Goal: Use online tool/utility: Utilize a website feature to perform a specific function

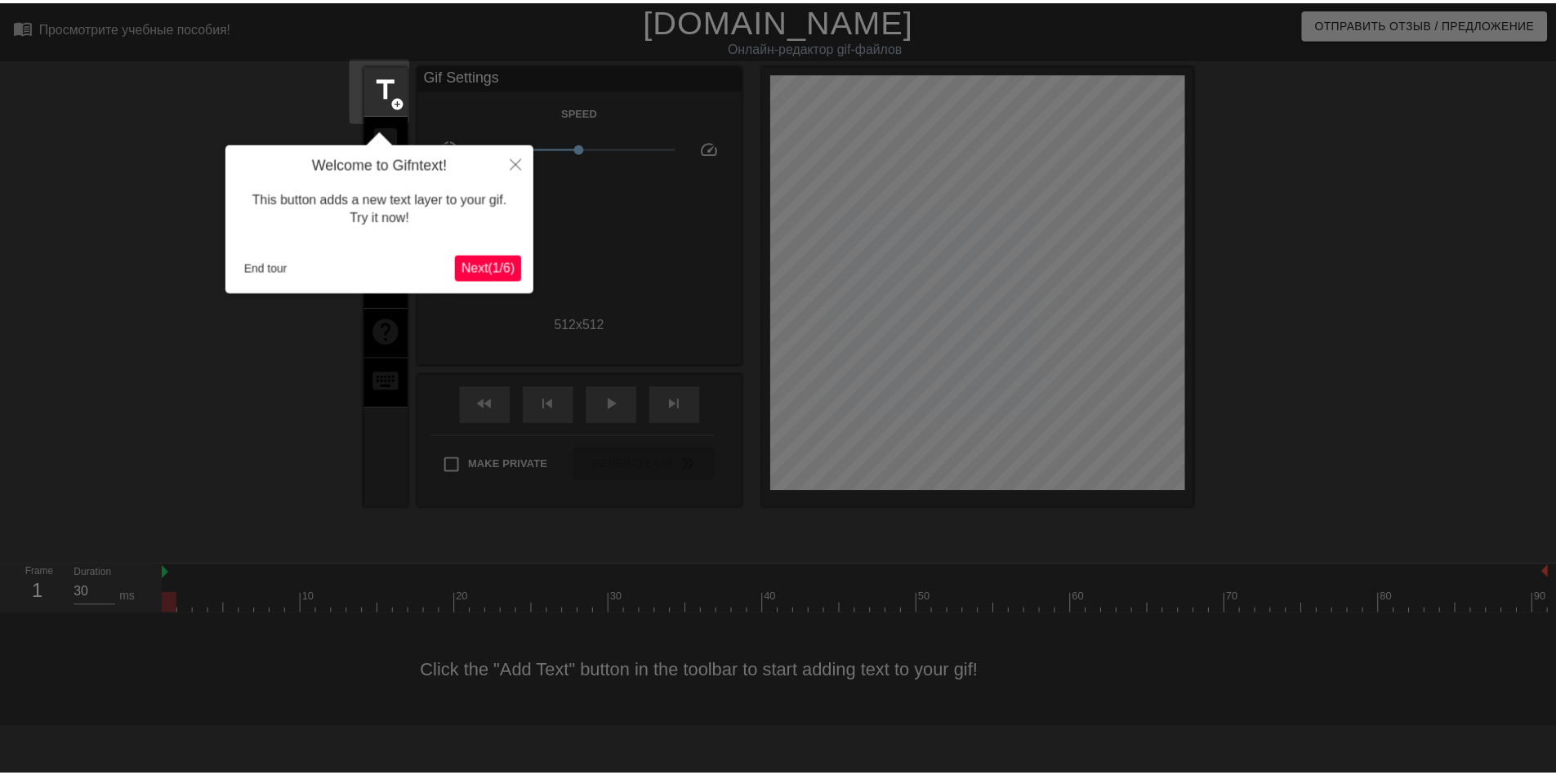
scroll to position [40, 0]
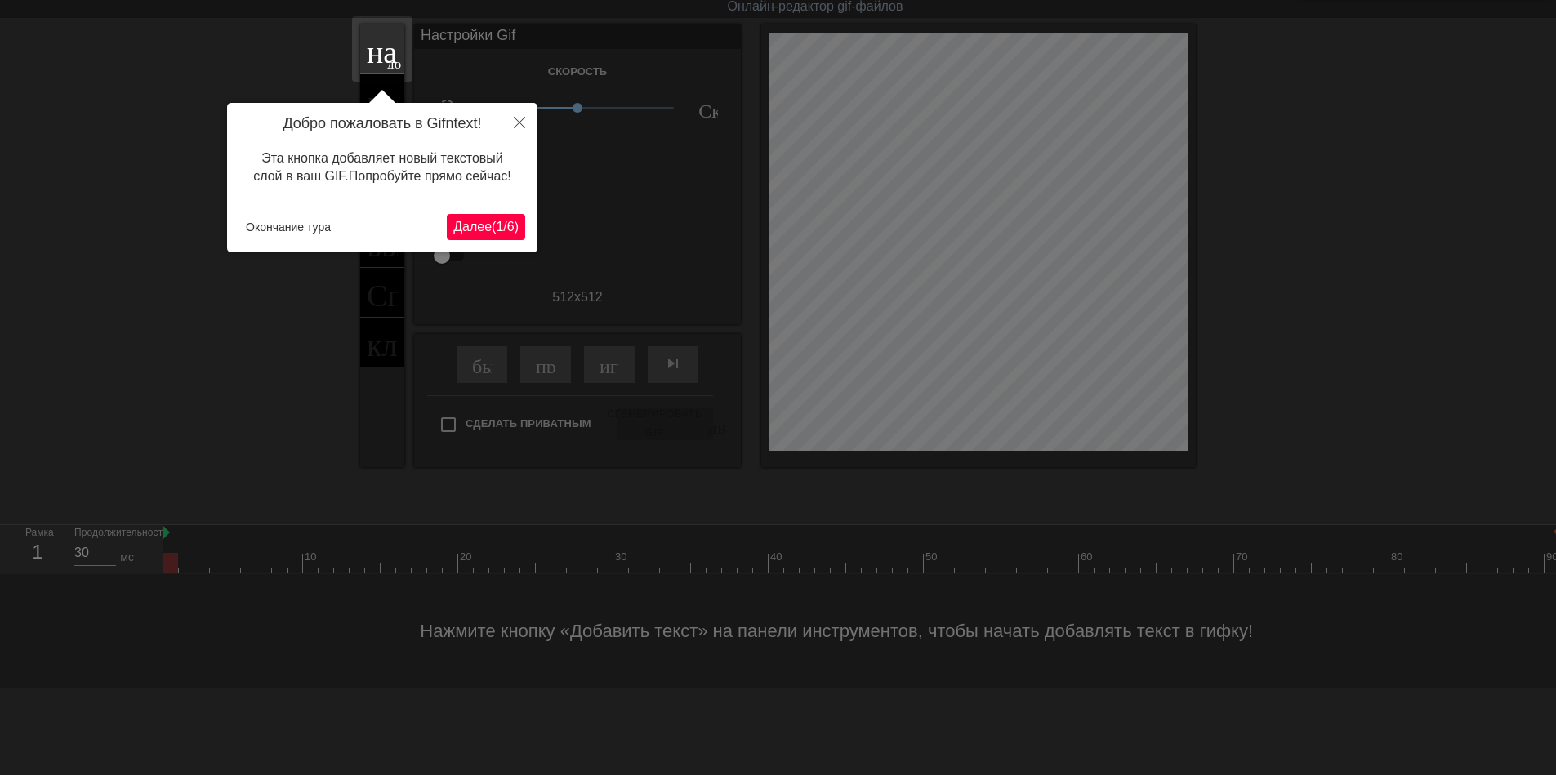
click at [509, 234] on ya-tr-span "6" at bounding box center [510, 227] width 7 height 14
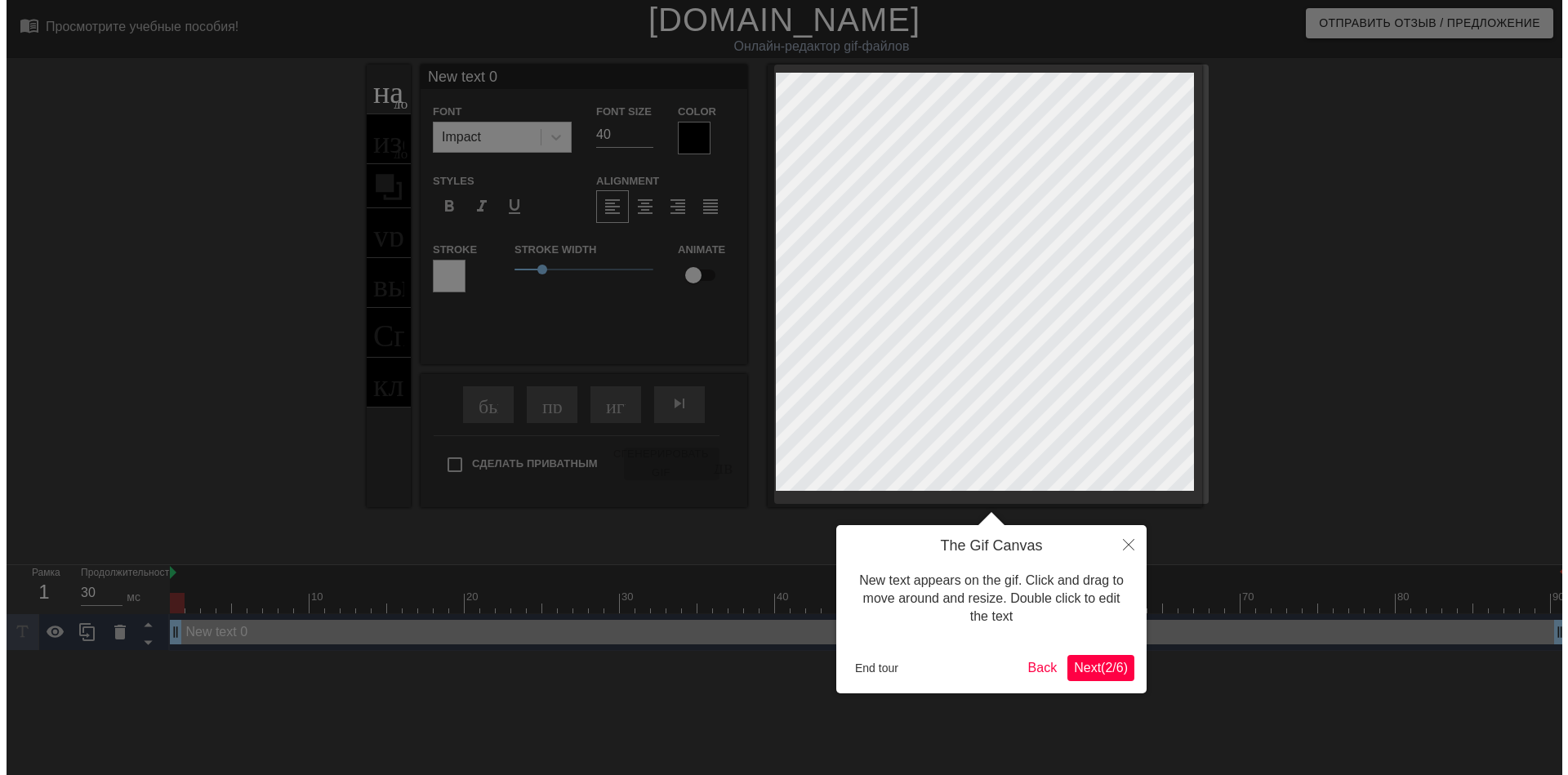
scroll to position [0, 0]
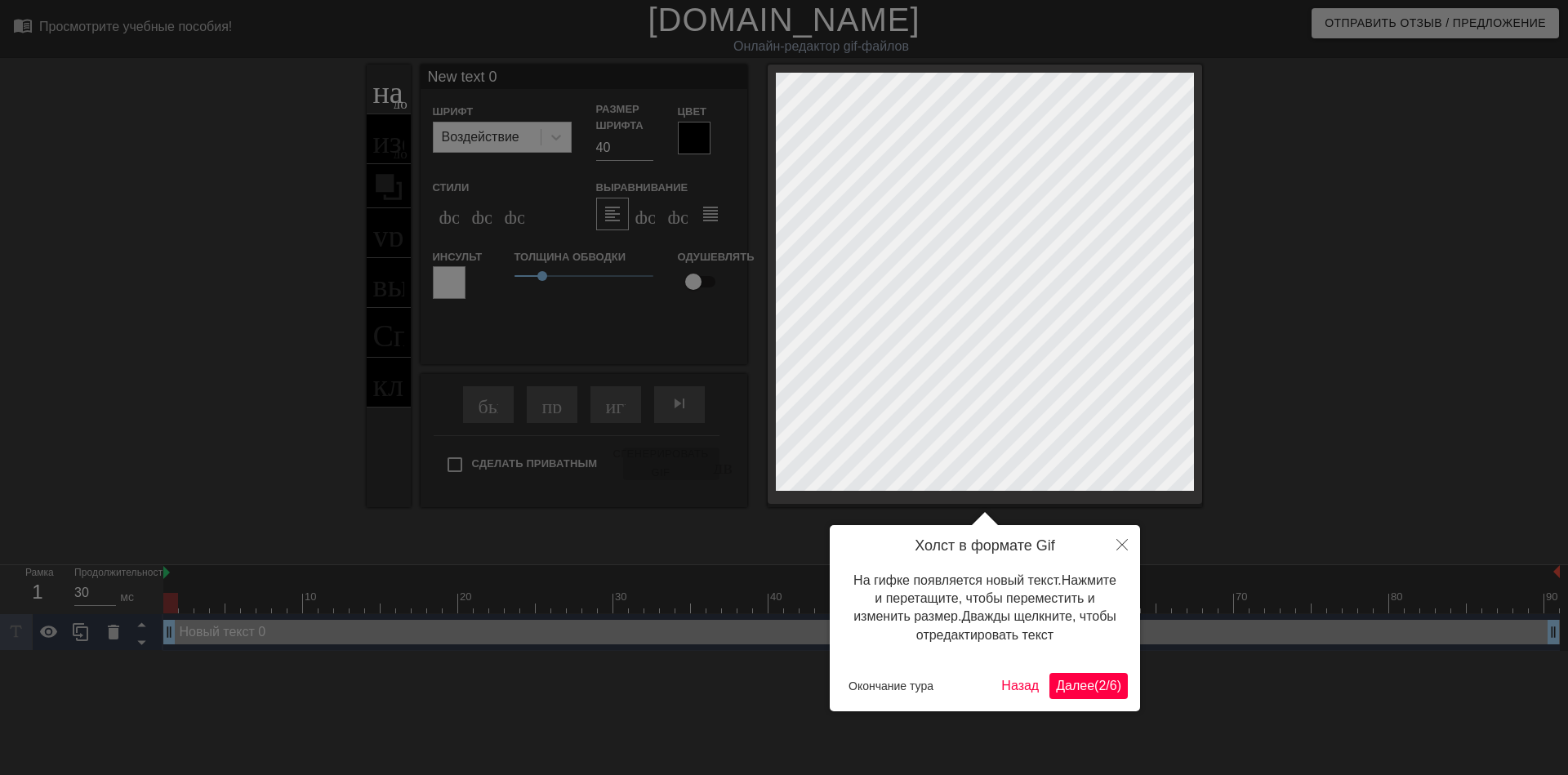
click at [1101, 683] on ya-tr-span "2" at bounding box center [1101, 686] width 7 height 14
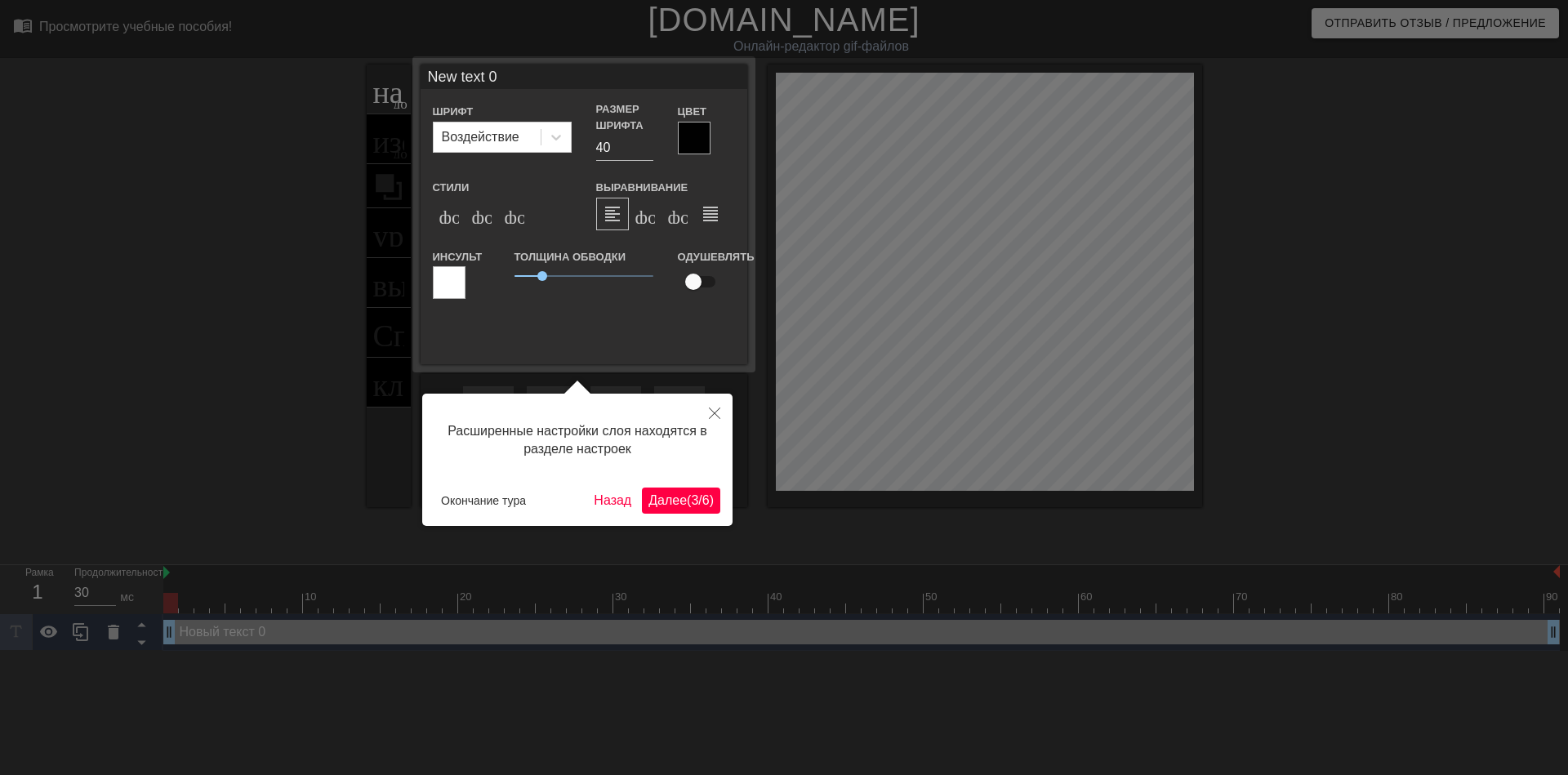
click at [687, 493] on ya-tr-span "(" at bounding box center [689, 500] width 4 height 14
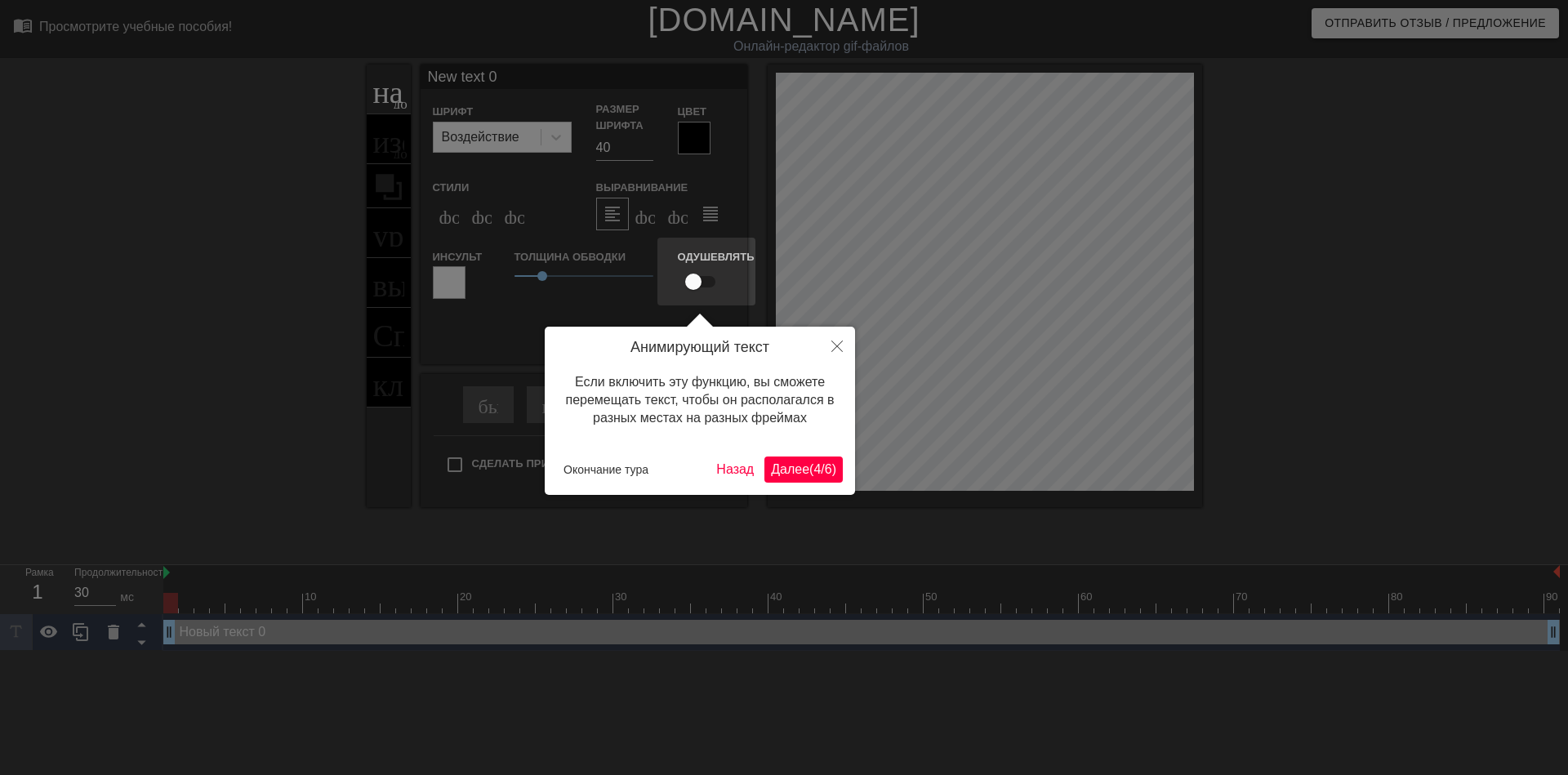
click at [816, 457] on button "Далее ( 4 / 6 )" at bounding box center [803, 470] width 78 height 26
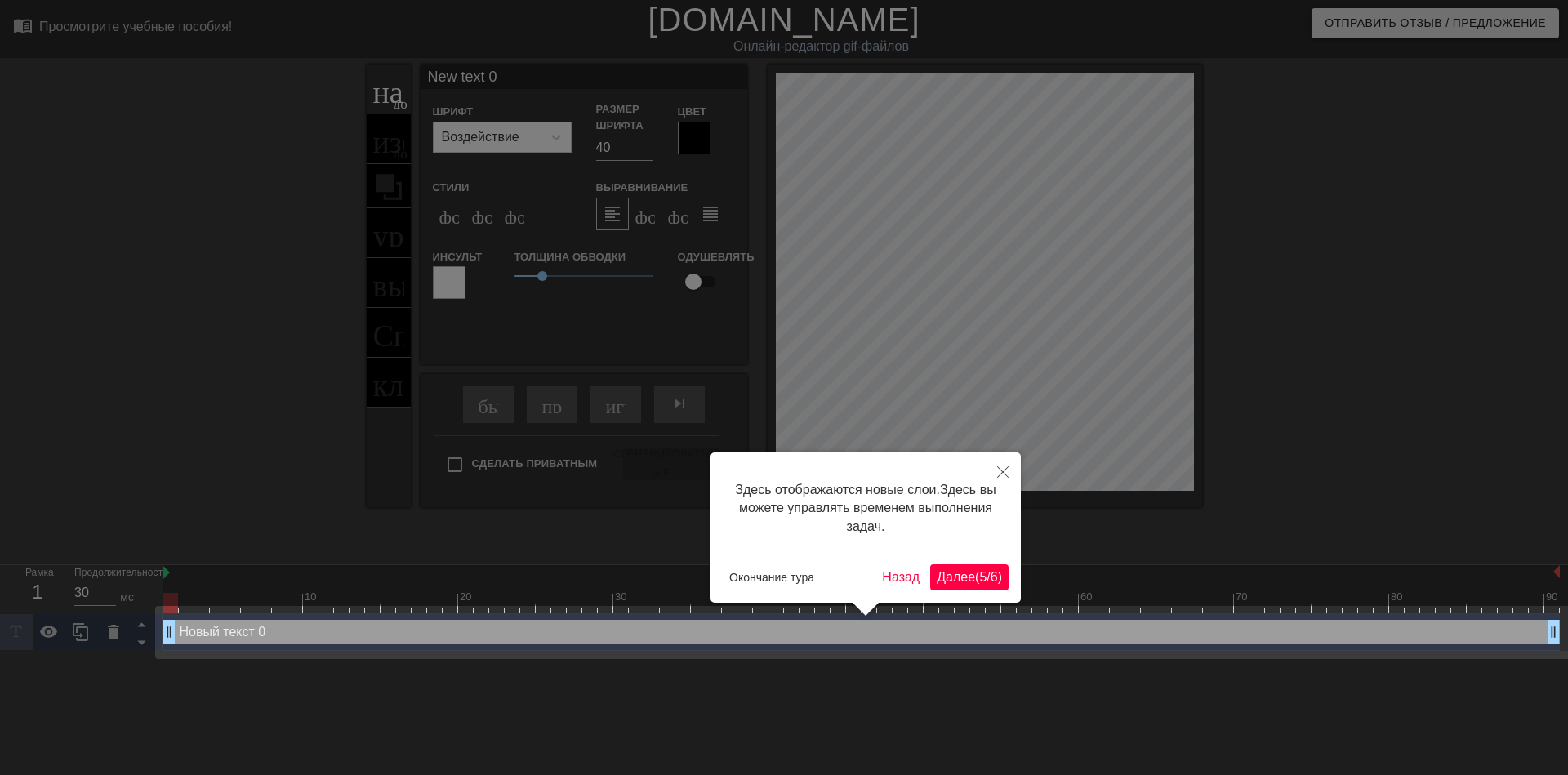
click at [957, 551] on div "Здесь отображаются новые слои. Здесь вы можете управлять временем выполнения за…" at bounding box center [865, 508] width 286 height 87
click at [952, 570] on ya-tr-span "Далее" at bounding box center [955, 577] width 38 height 14
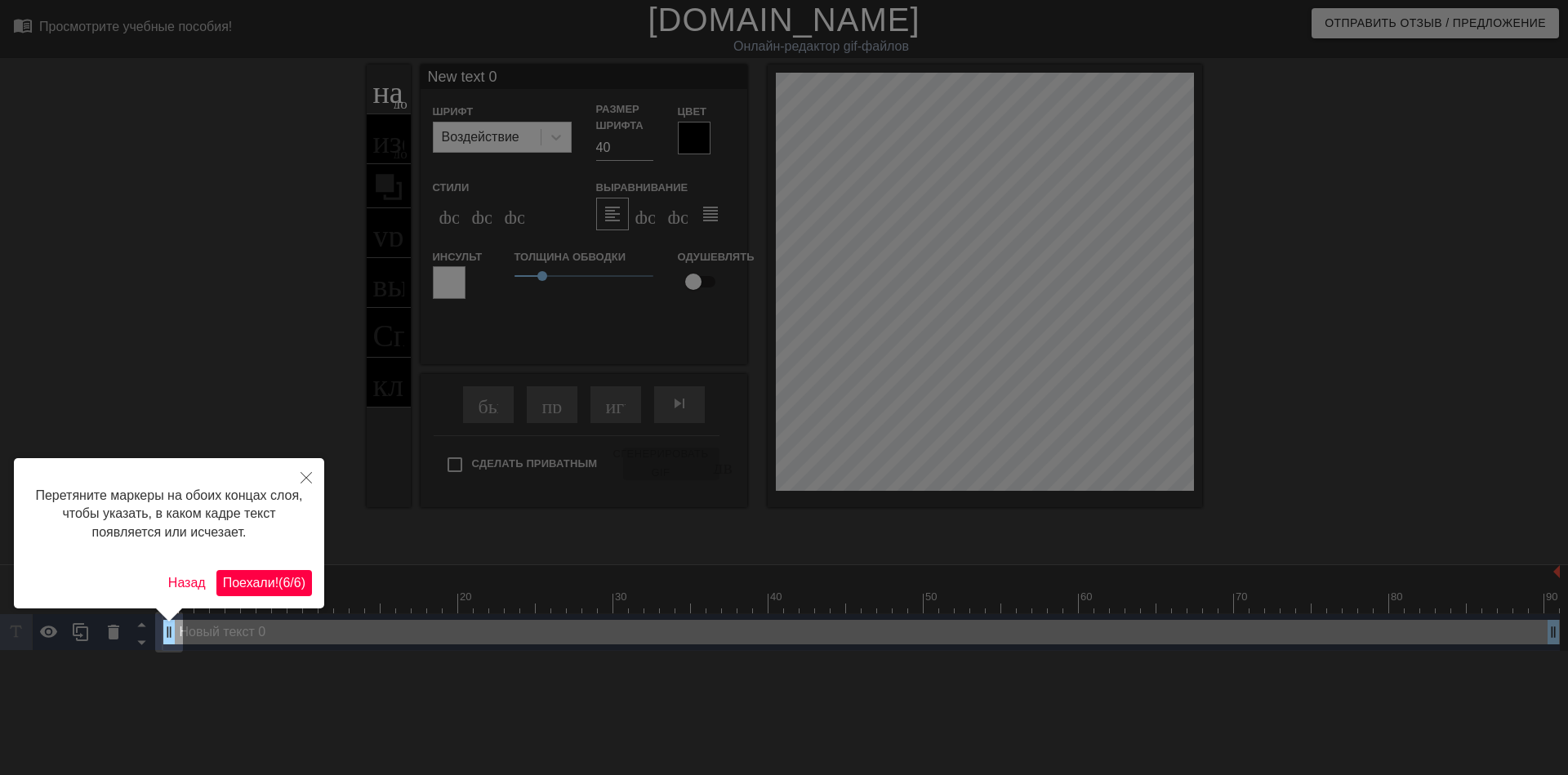
click at [303, 584] on ya-tr-span ")" at bounding box center [303, 583] width 4 height 14
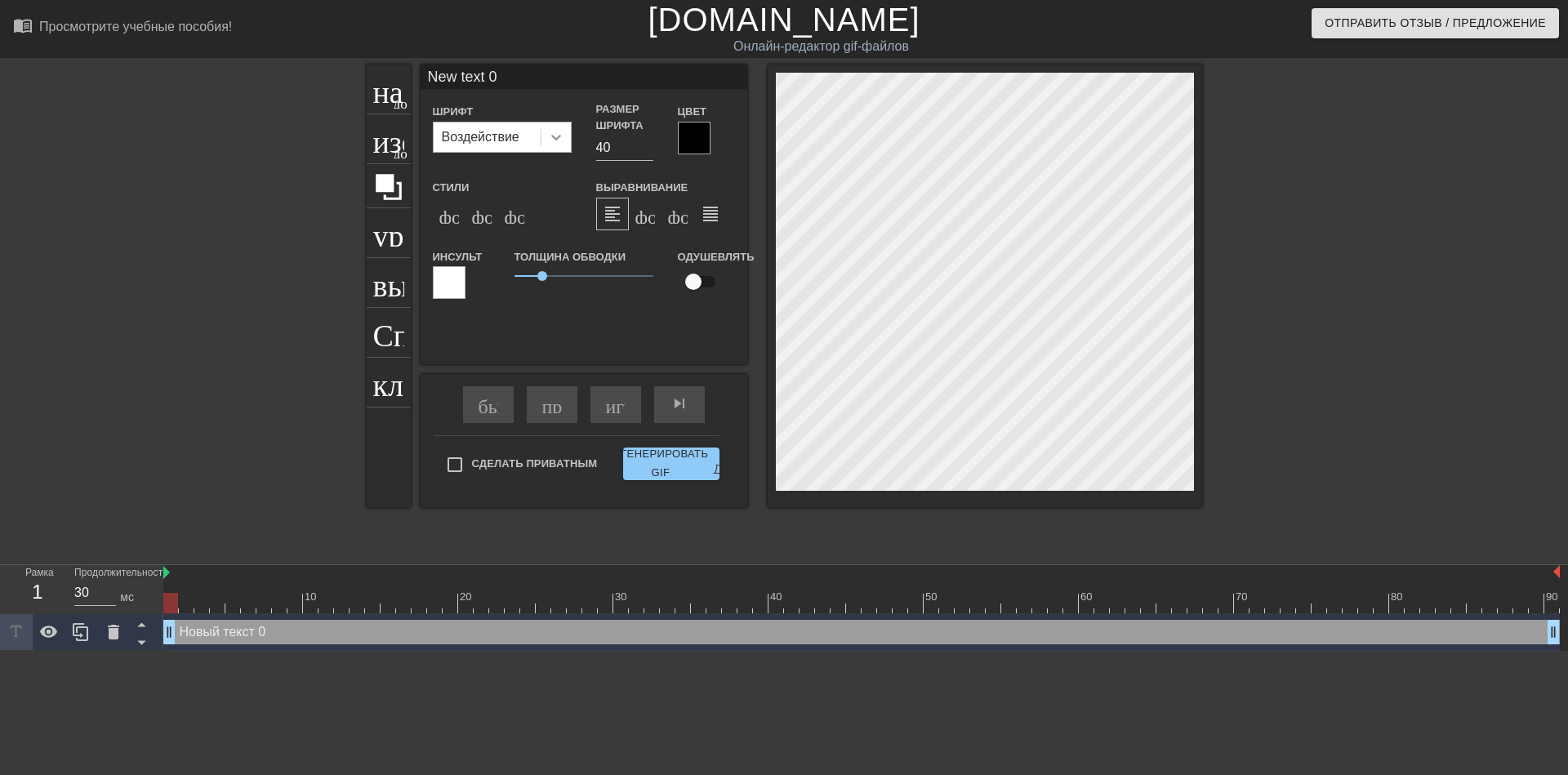
click at [551, 140] on icon at bounding box center [556, 137] width 16 height 16
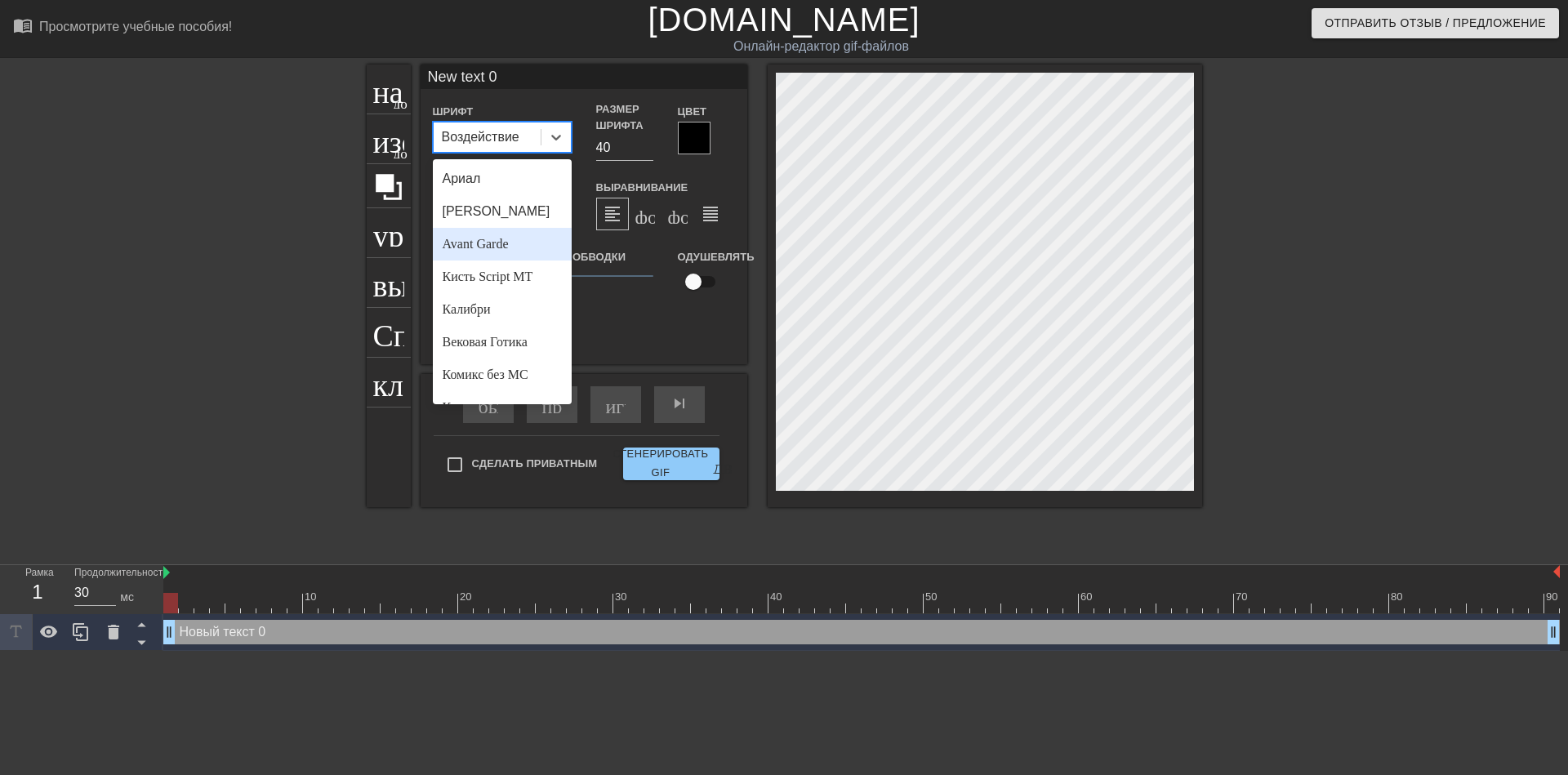
click at [522, 237] on div "Avant Garde" at bounding box center [502, 244] width 139 height 33
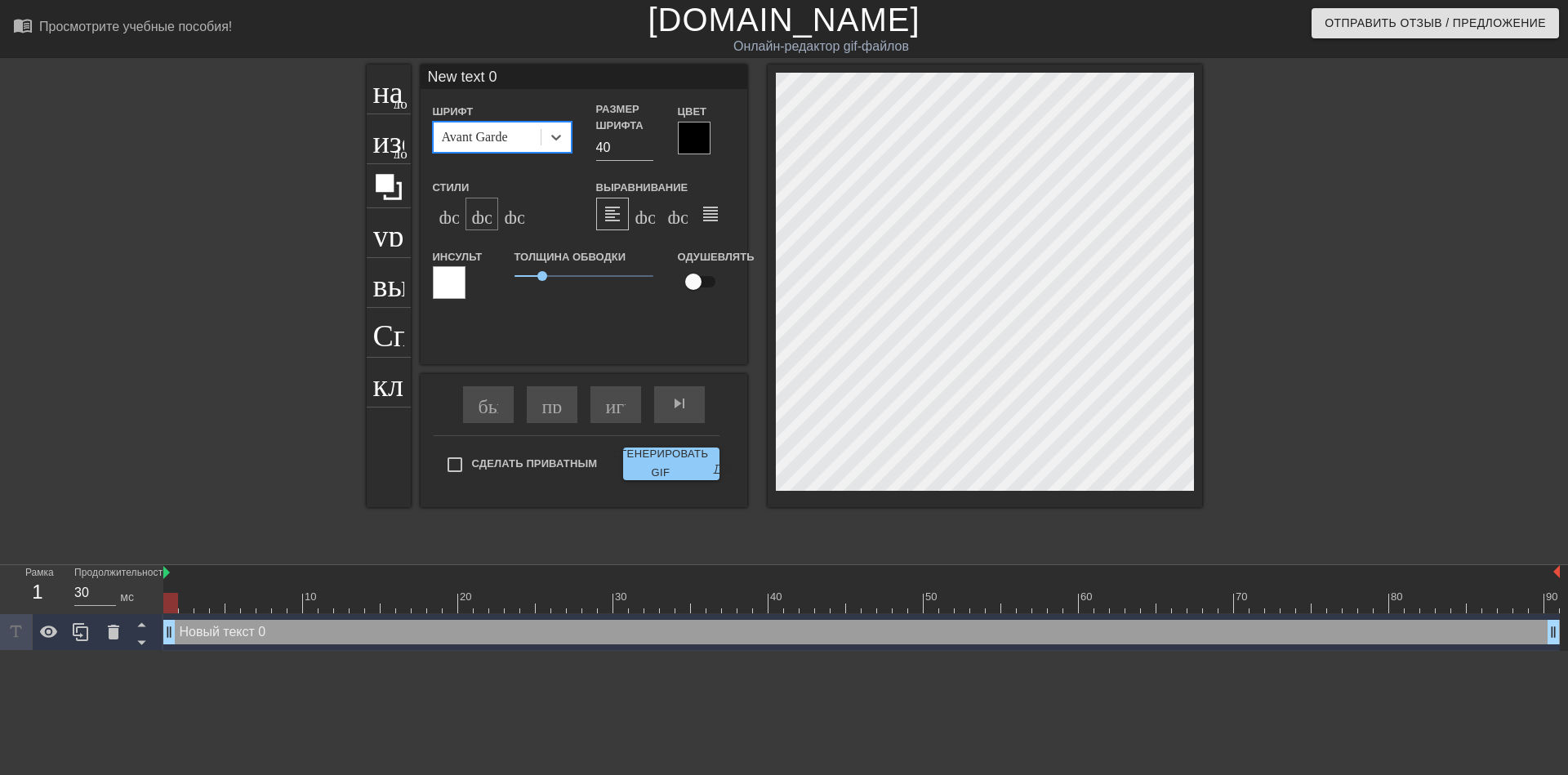
click at [487, 225] on div "формат_italic" at bounding box center [482, 214] width 33 height 33
click at [603, 146] on input "40" at bounding box center [624, 148] width 57 height 26
type input "30"
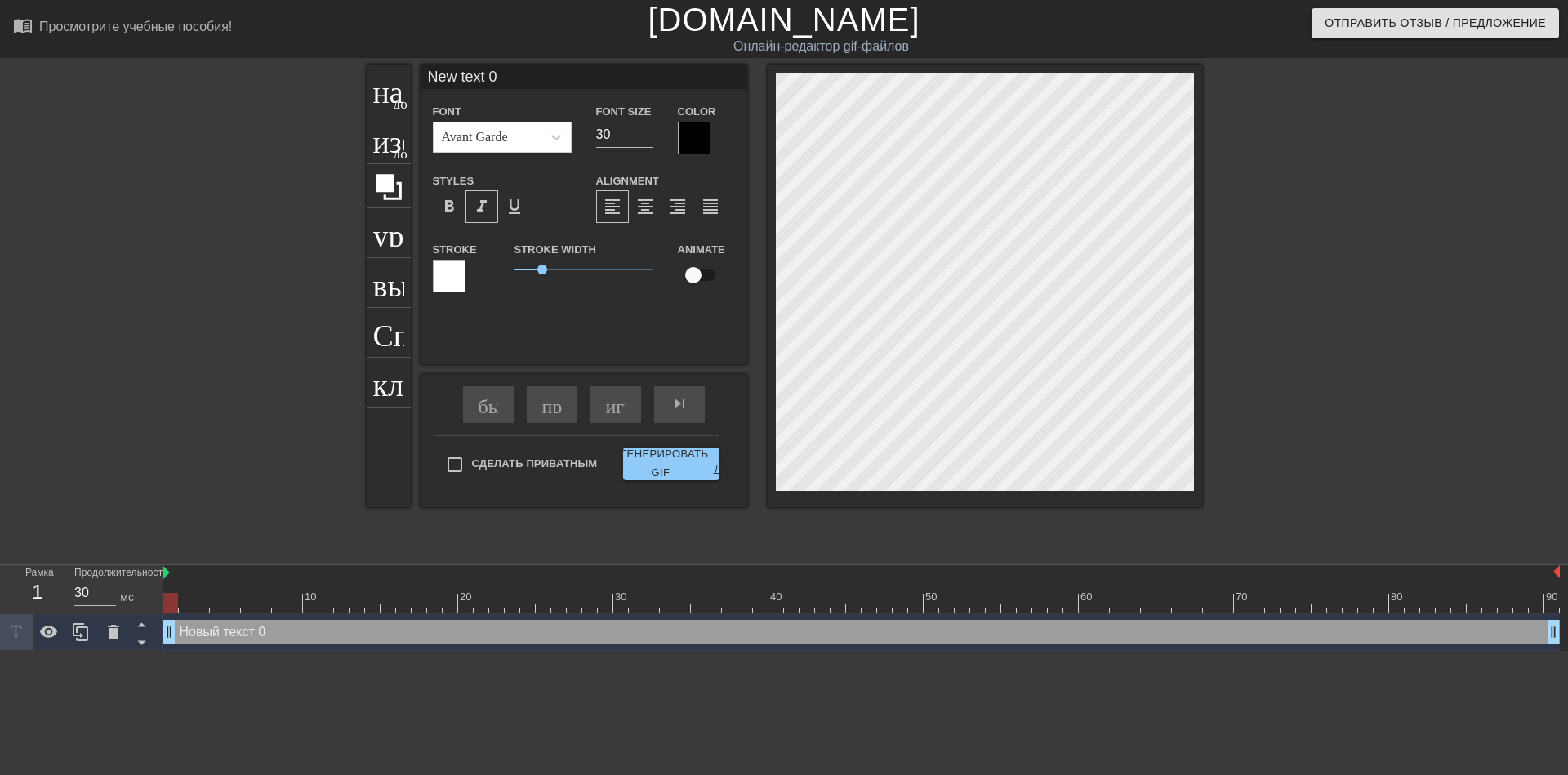
scroll to position [2, 2]
type textarea "ew text 0"
type input "ew text 0"
type textarea "w text 0"
type input "w text 0"
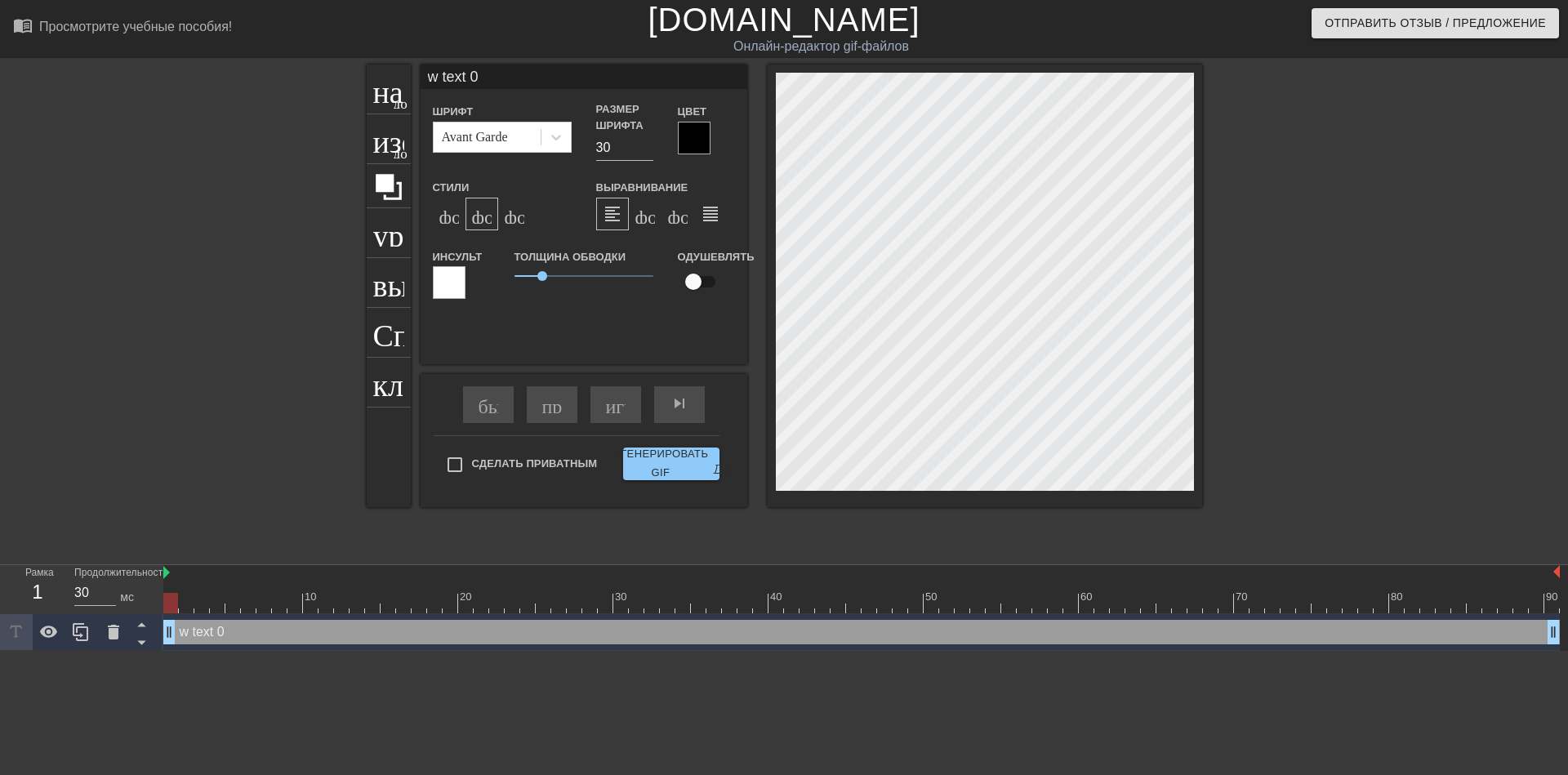
type textarea "text 0"
type input "text 0"
type textarea "text 0"
type input "text 0"
type textarea "ext 0"
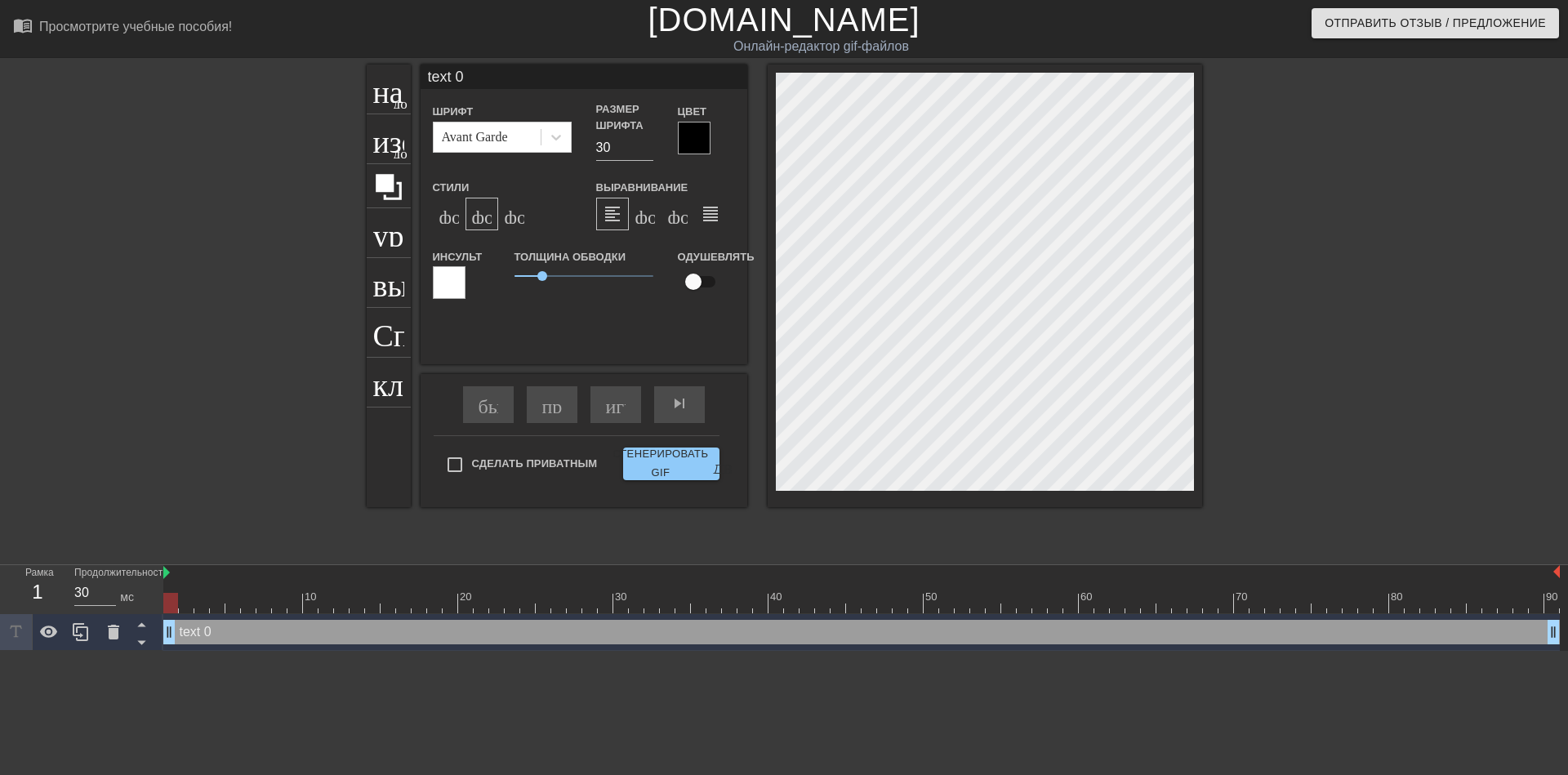
type input "ext 0"
type textarea "xt 0"
type input "xt 0"
type textarea "t 0"
type input "t 0"
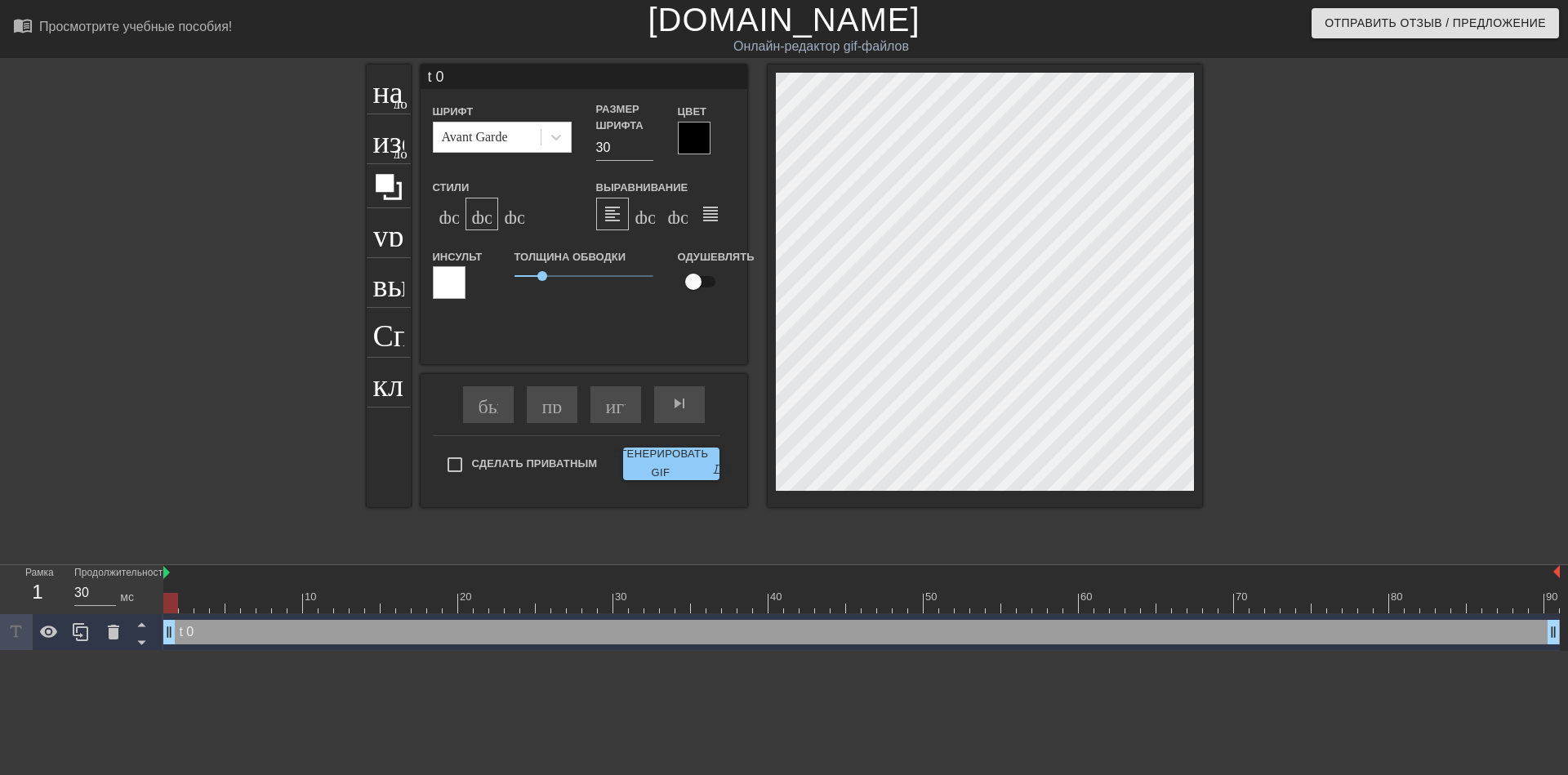
type textarea "0"
type input "0"
type textarea "0"
type input "0"
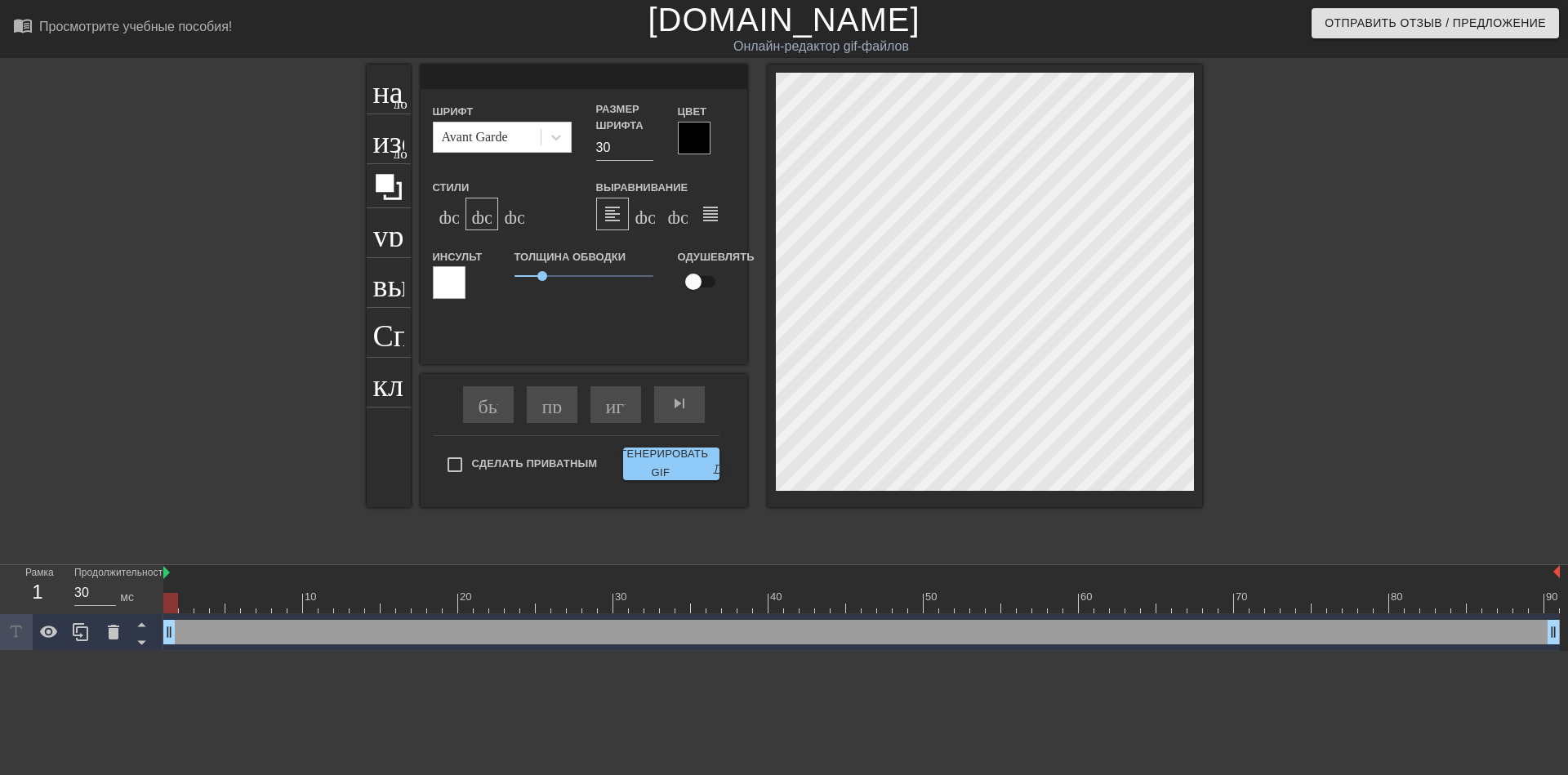
type textarea "@"
type input "@"
type textarea "@s"
type input "@s"
type textarea "@st"
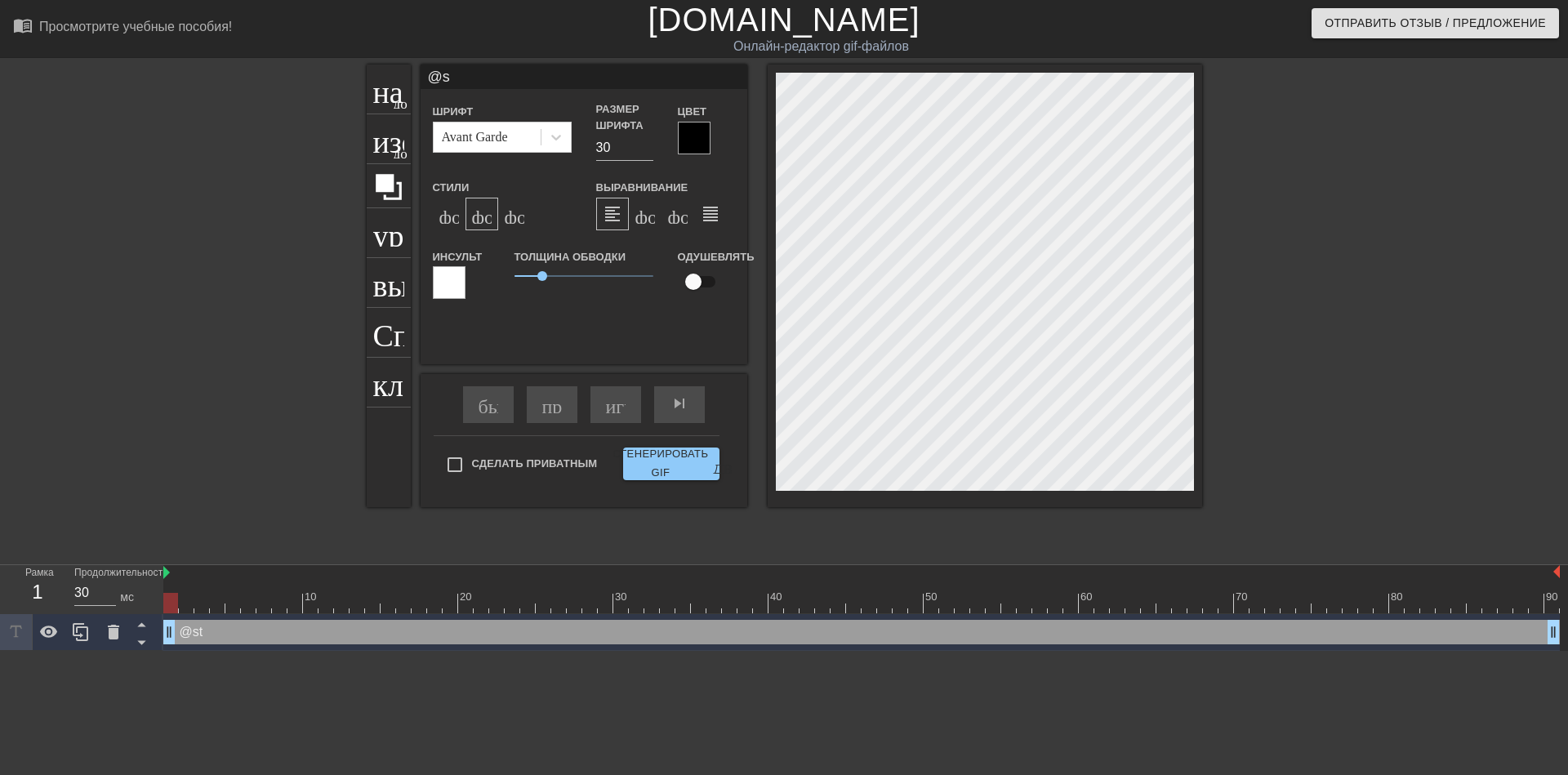
type input "@st"
type textarea "@sti"
type input "@sti"
type textarea "@stic"
type input "@stic"
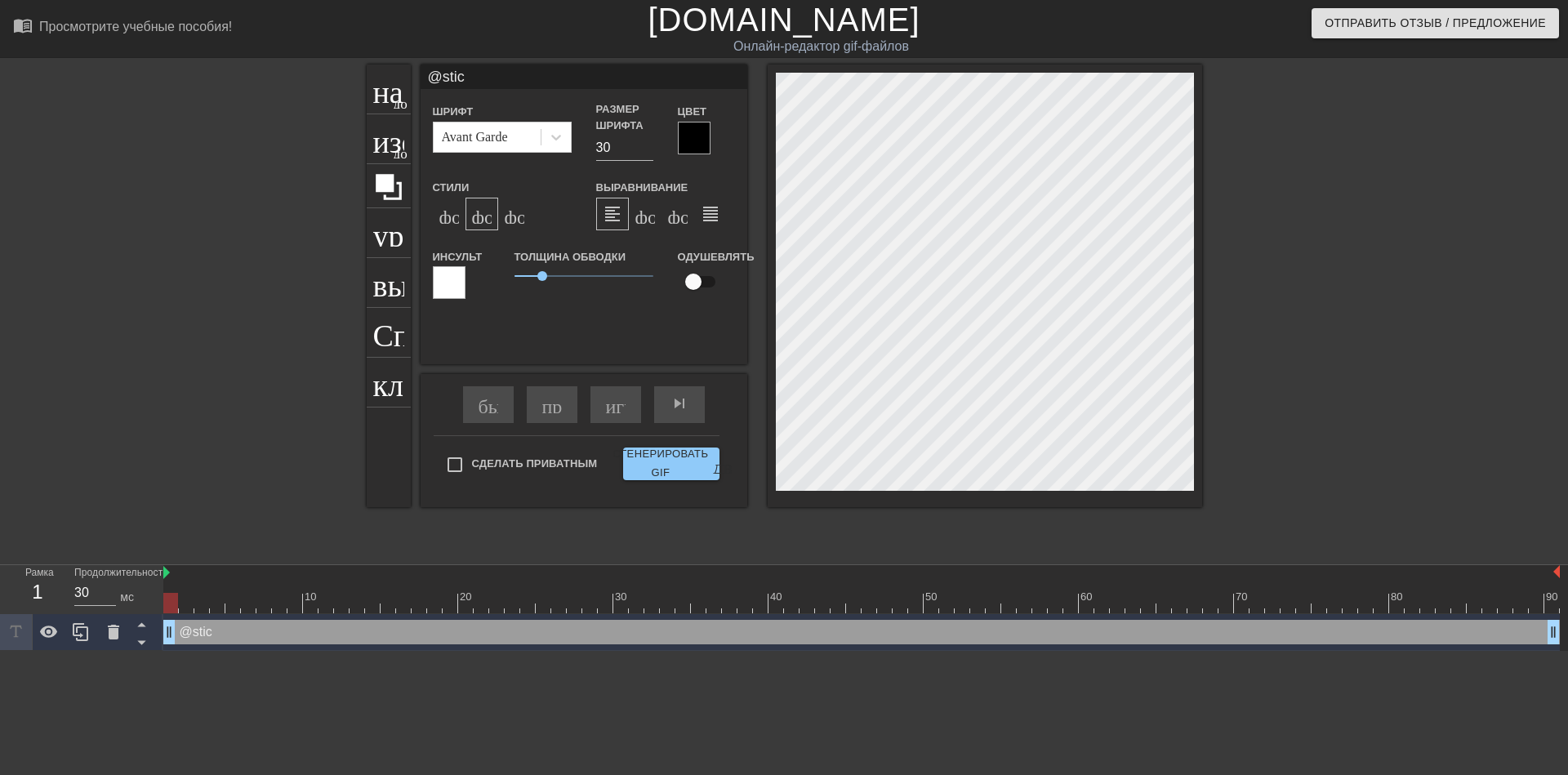
type textarea "@stick"
type input "@stick"
type textarea "@sticke"
type input "@sticke"
type textarea "@sticker"
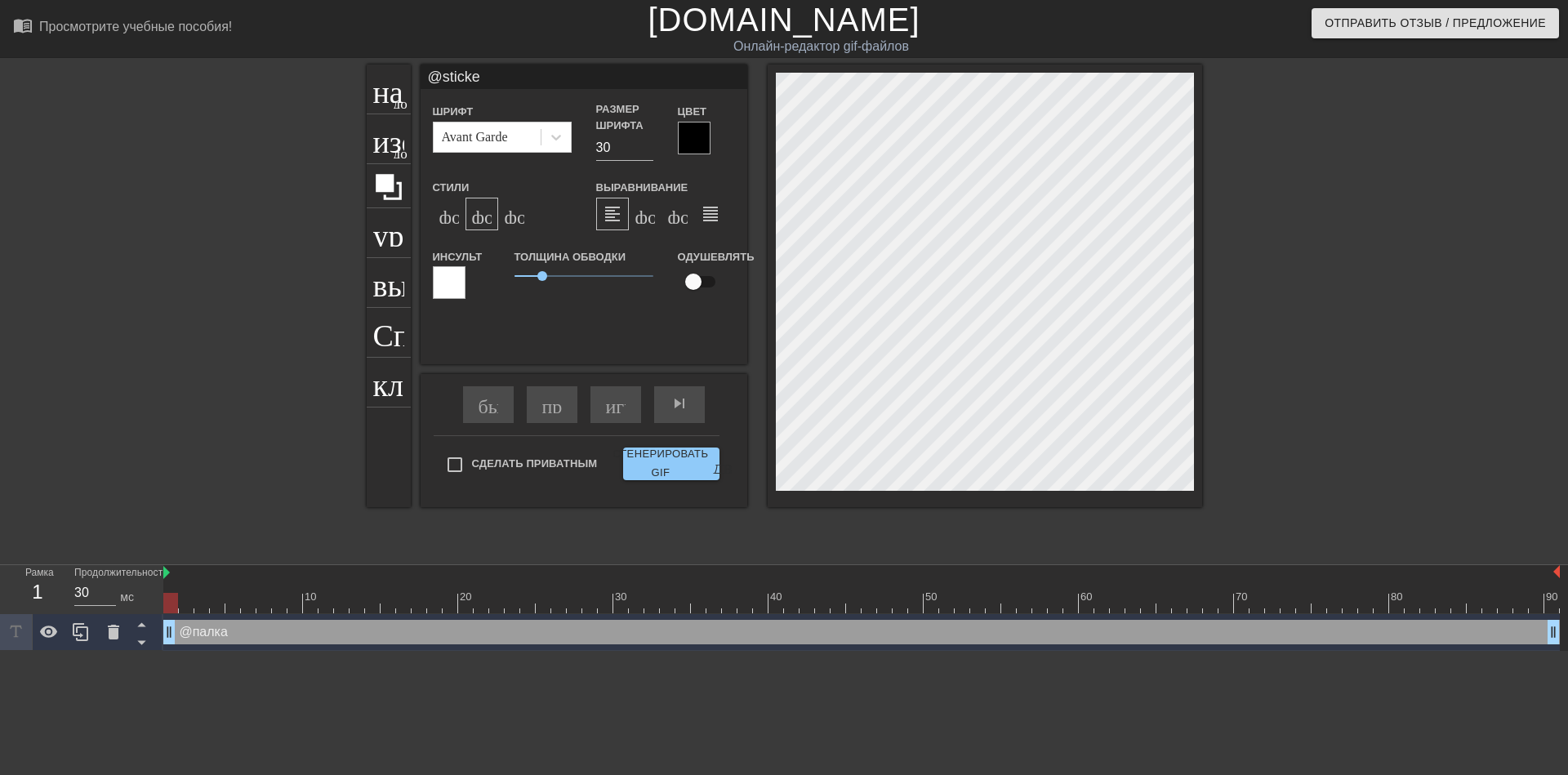
type input "@sticker"
type textarea "@stickerb"
type input "@stickerb"
type textarea "@stickerba"
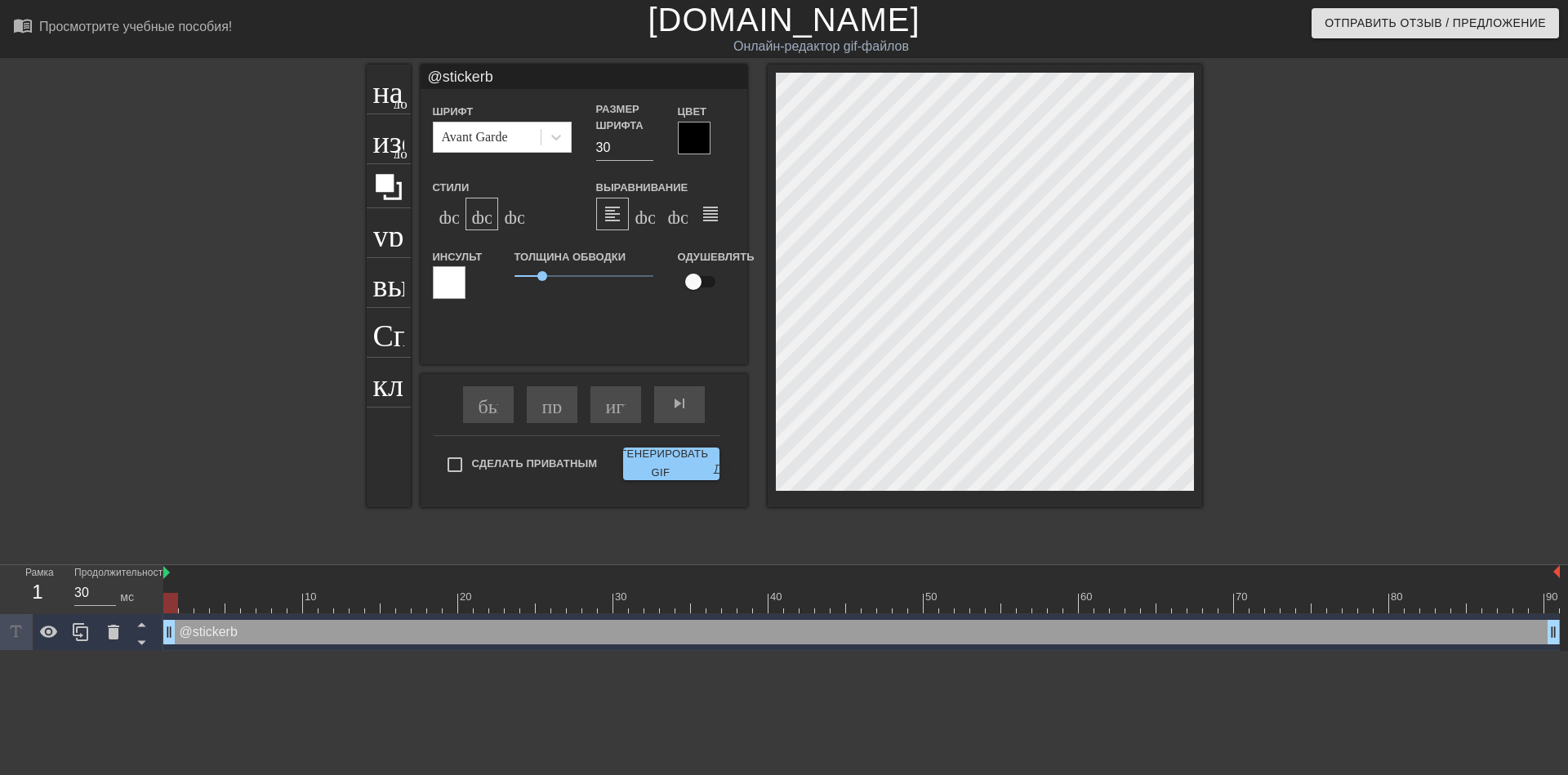
type input "@stickerba"
type textarea "@stickerbas"
type input "@stickerbas"
type textarea "@stickerbase"
type input "@stickerbase"
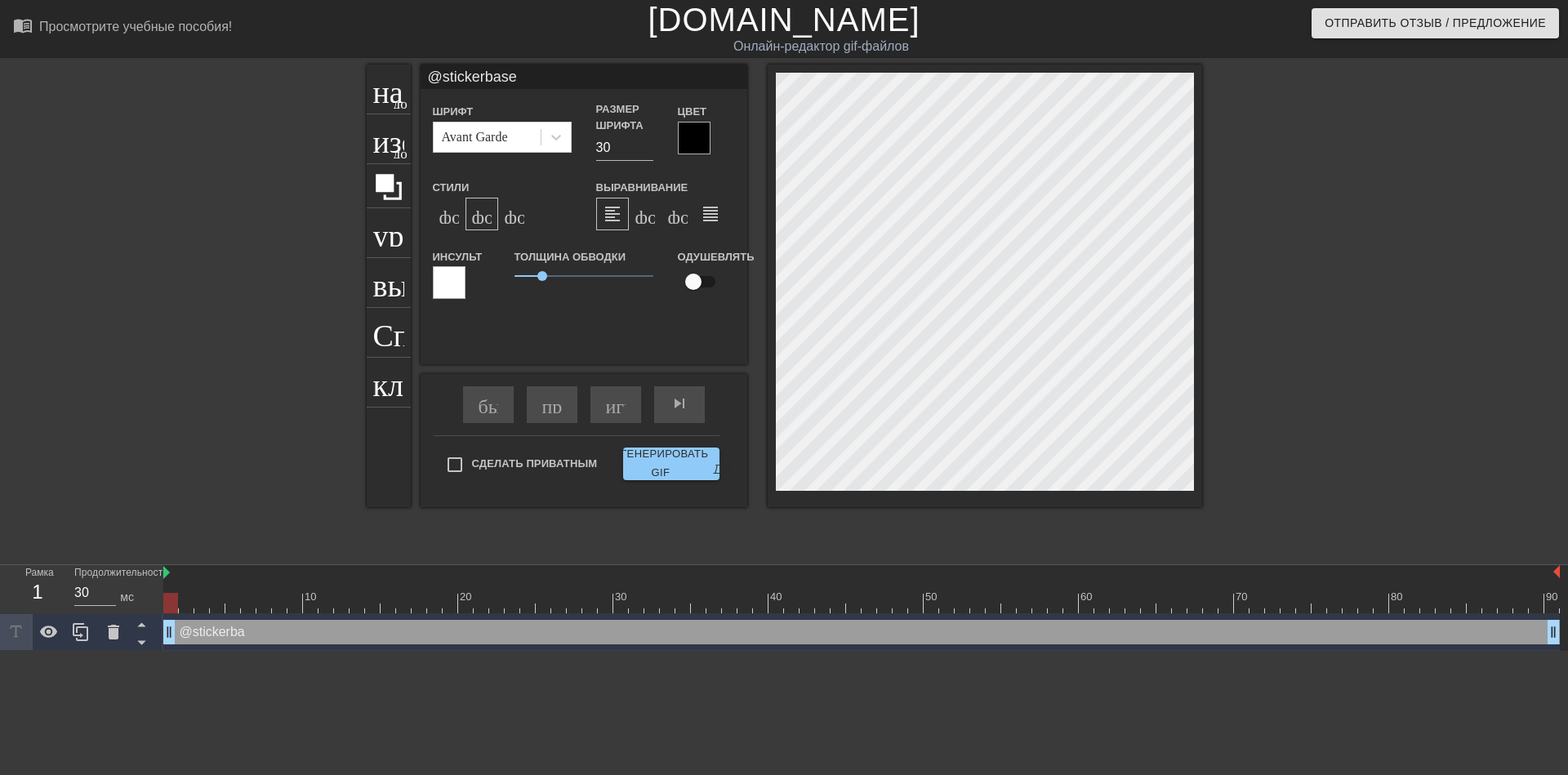
scroll to position [2, 5]
type textarea "@stickerbase_"
type input "@stickerbase_"
type textarea "@stickerbase_r"
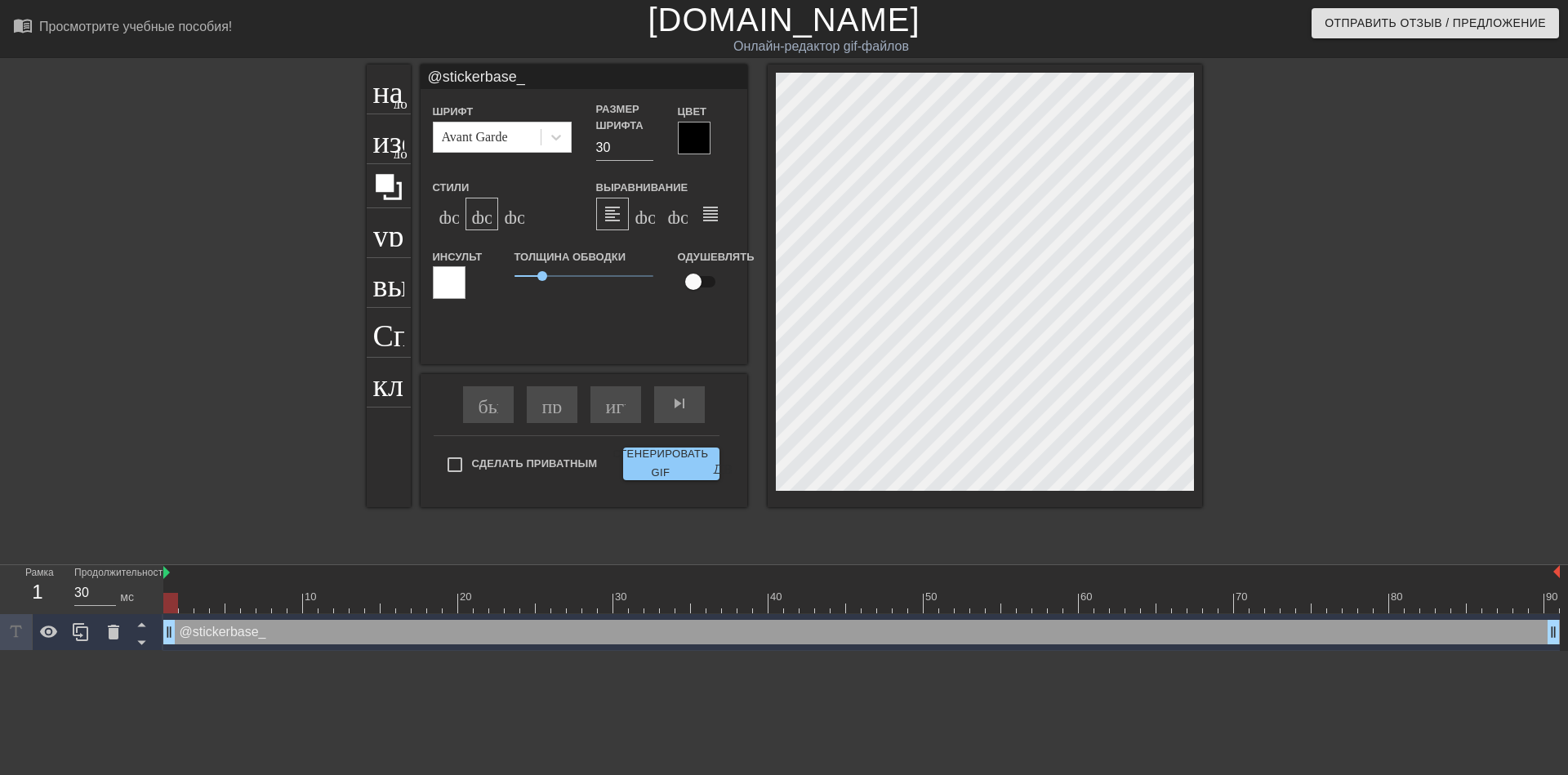
type input "@stickerbase_r"
type textarea "@stickerbase_ru"
type input "@stickerbase_ru"
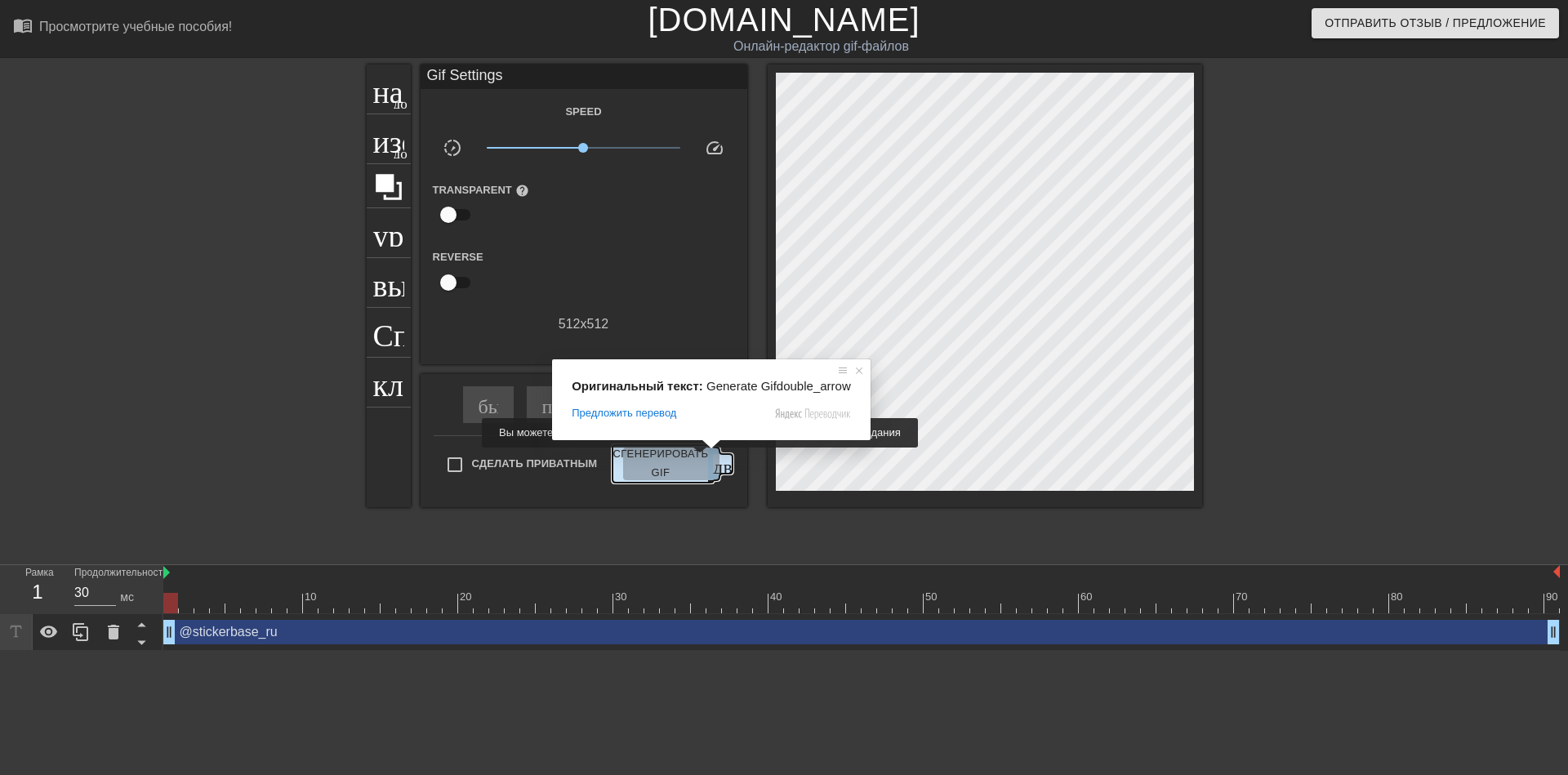
click at [690, 459] on ya-tr-span "Сгенерировать GIF" at bounding box center [661, 464] width 96 height 38
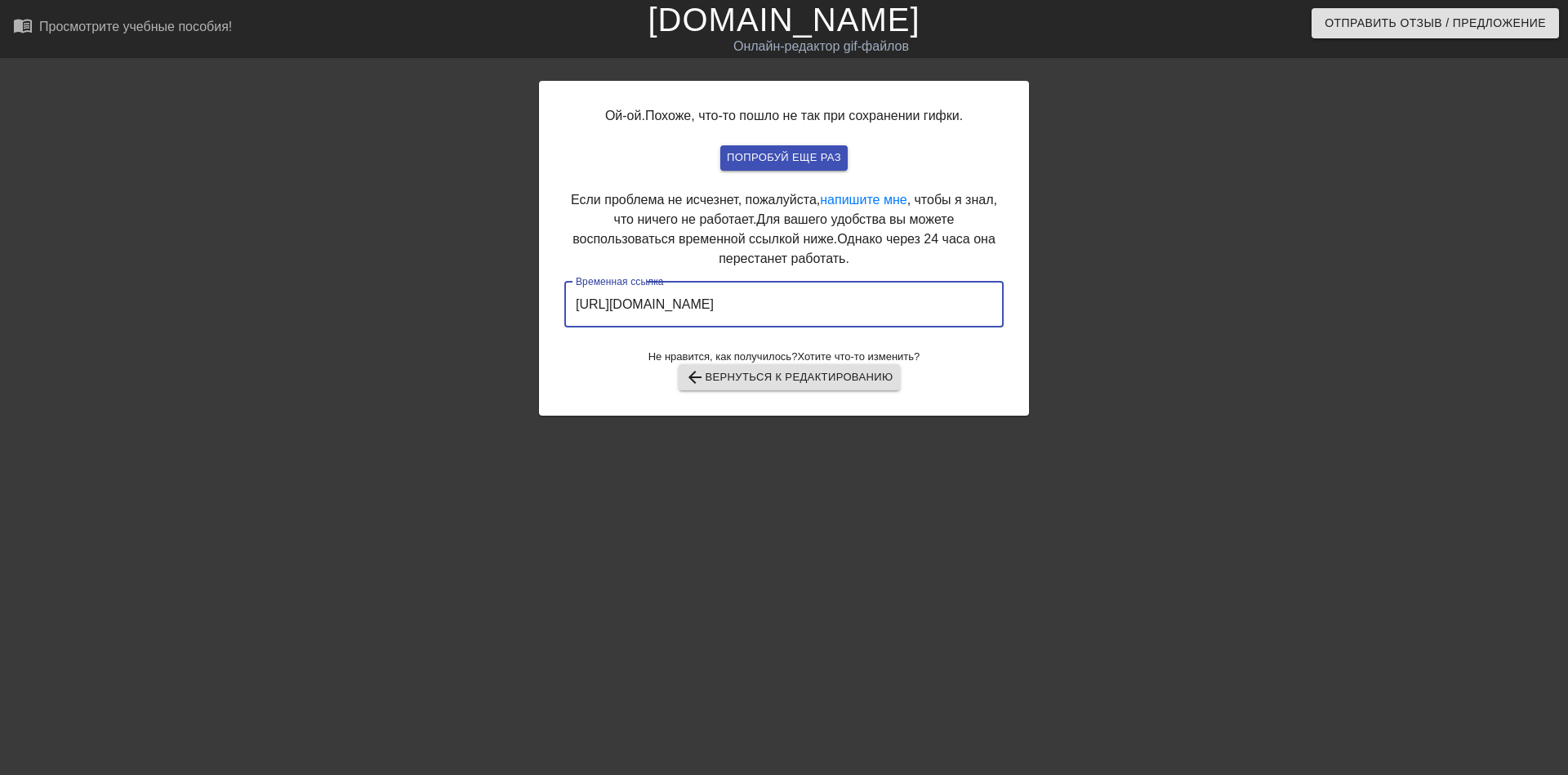
click at [740, 299] on input "[URL][DOMAIN_NAME]" at bounding box center [784, 305] width 440 height 46
